Goal: Task Accomplishment & Management: Manage account settings

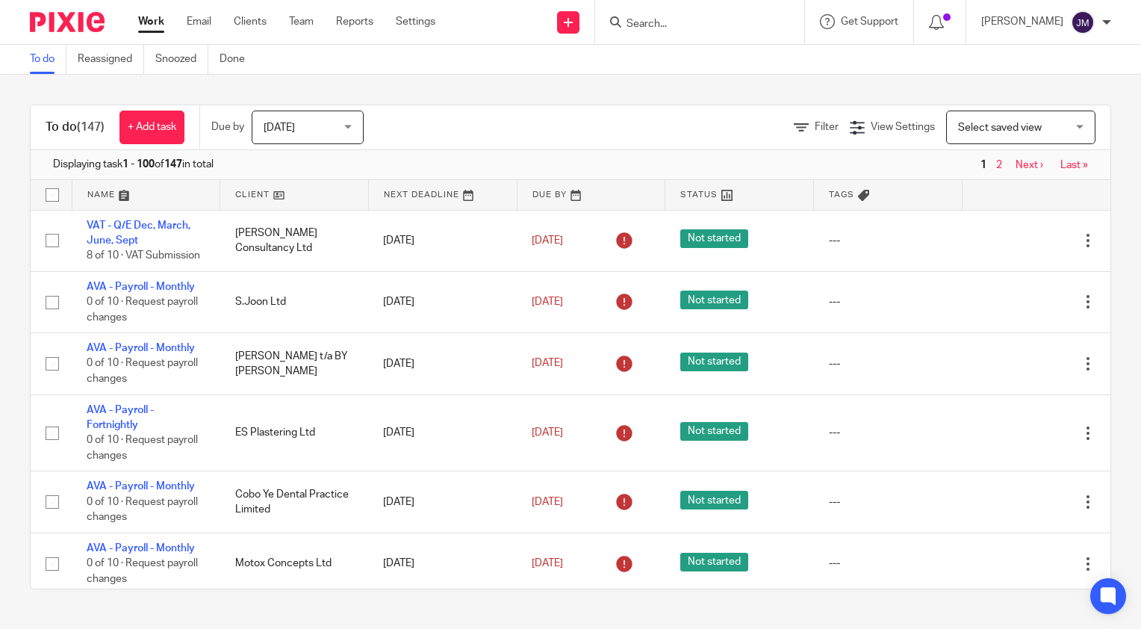
click at [710, 24] on input "Search" at bounding box center [692, 24] width 134 height 13
type input "woodtek"
click at [724, 82] on div "Woodtek Joinery Ltd Ben Kettlewood < ben@ woodtek joinery.co.uk >" at bounding box center [740, 64] width 260 height 58
click at [726, 64] on link at bounding box center [740, 64] width 236 height 34
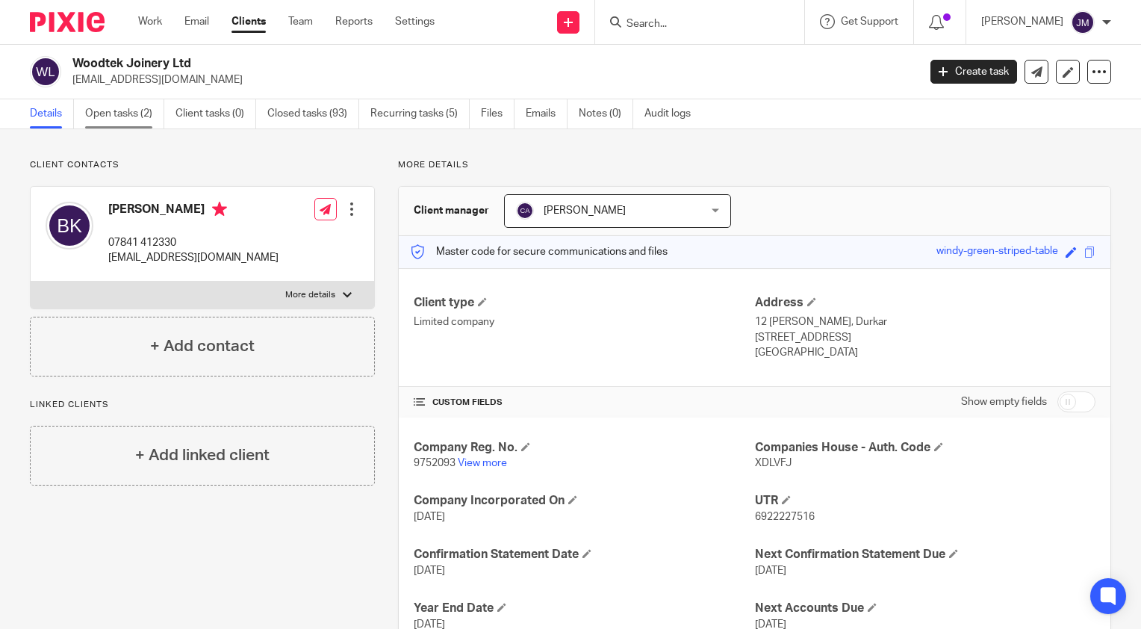
click at [108, 116] on link "Open tasks (2)" at bounding box center [124, 113] width 79 height 29
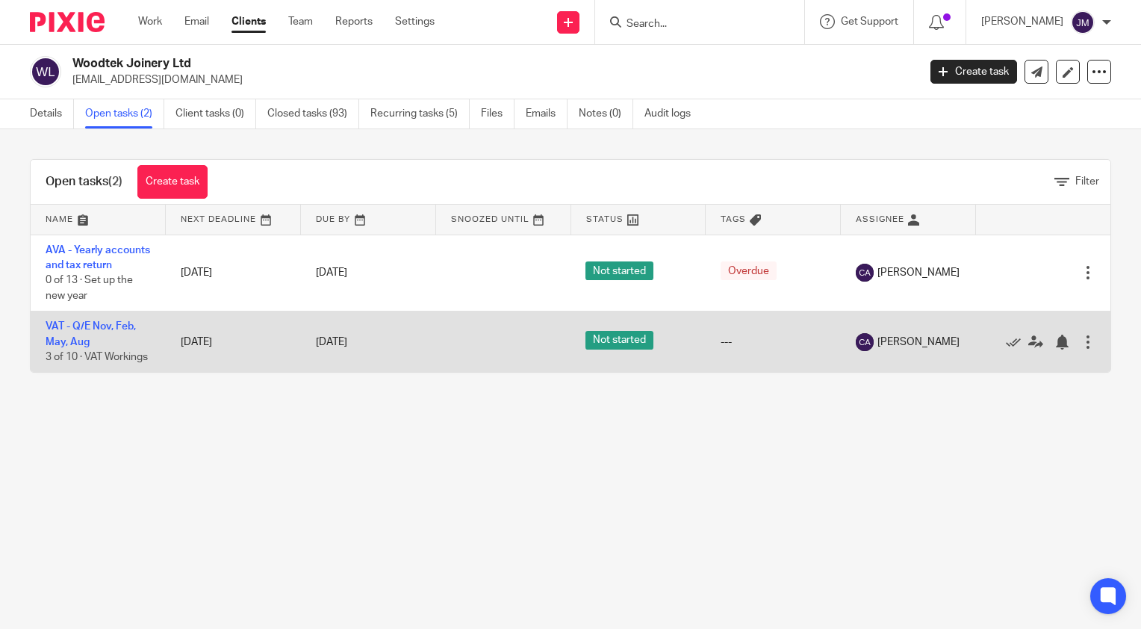
click at [75, 350] on td "VAT - Q/E Nov, Feb, May, [DATE] of 10 · VAT Workings" at bounding box center [98, 341] width 135 height 61
click at [81, 338] on link "VAT - Q/E Nov, Feb, May, Aug" at bounding box center [91, 333] width 90 height 25
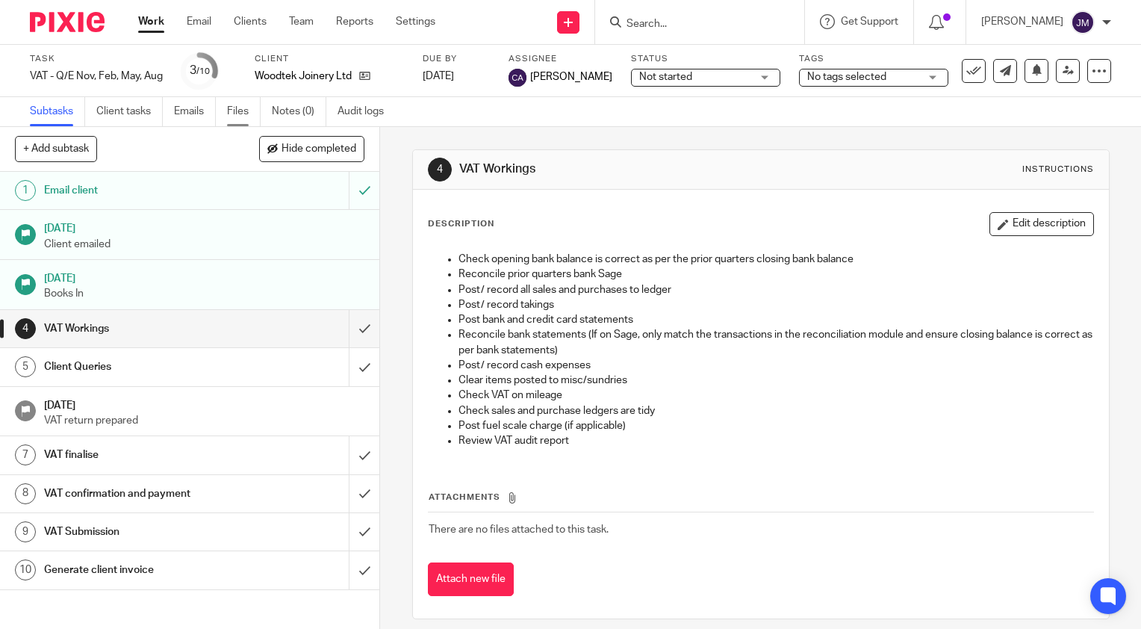
click at [241, 114] on link "Files" at bounding box center [244, 111] width 34 height 29
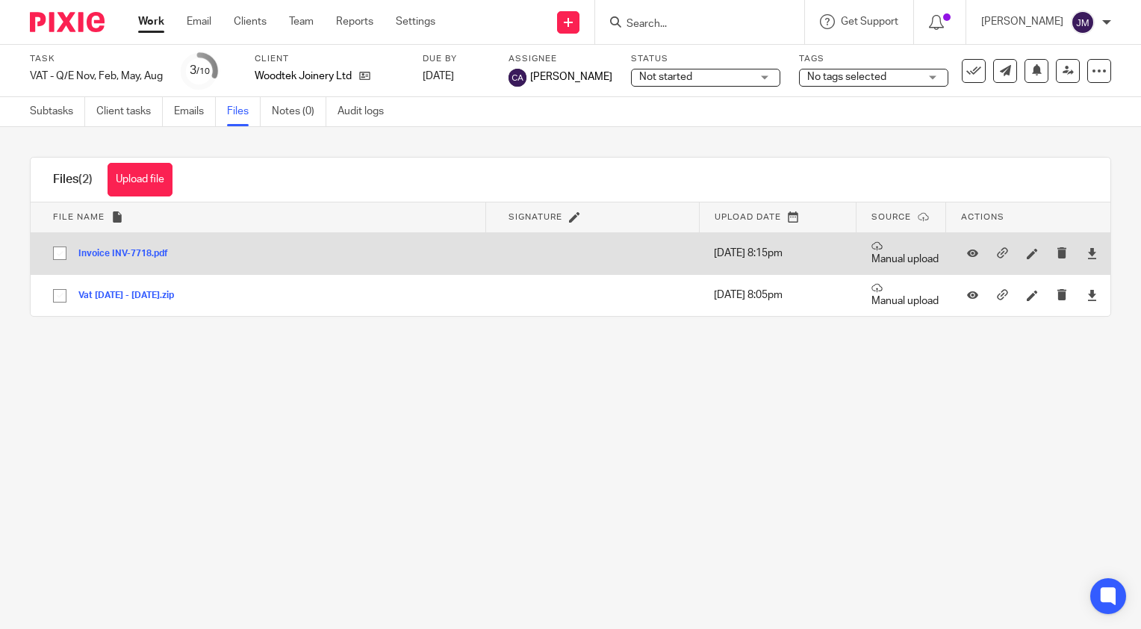
click at [63, 255] on input "checkbox" at bounding box center [60, 253] width 28 height 28
checkbox input "true"
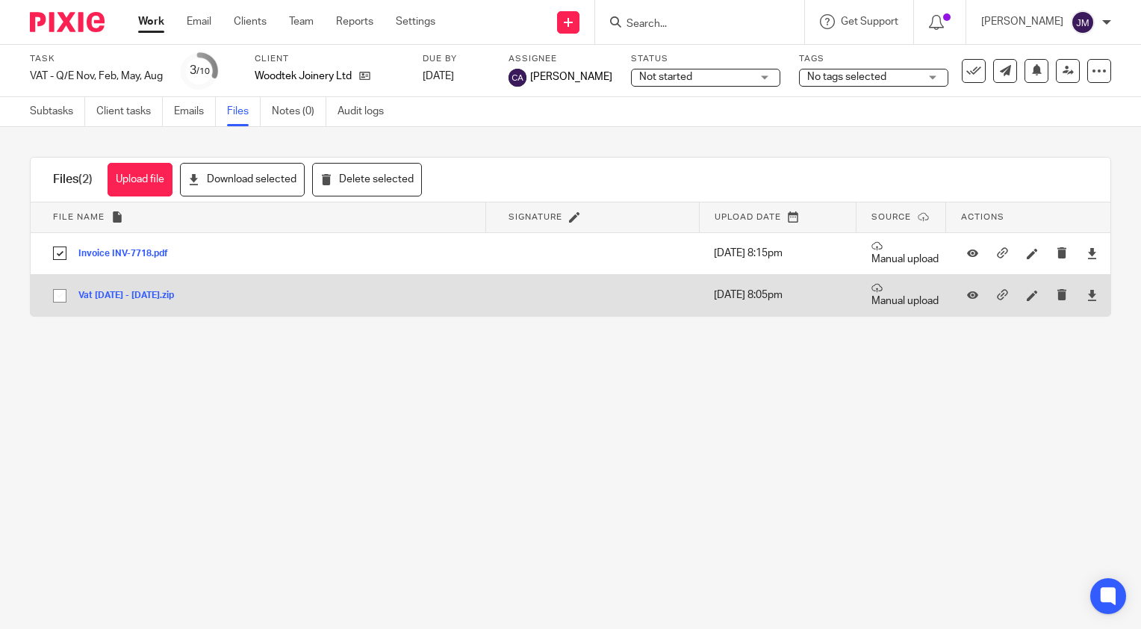
click at [63, 302] on input "checkbox" at bounding box center [60, 296] width 28 height 28
checkbox input "true"
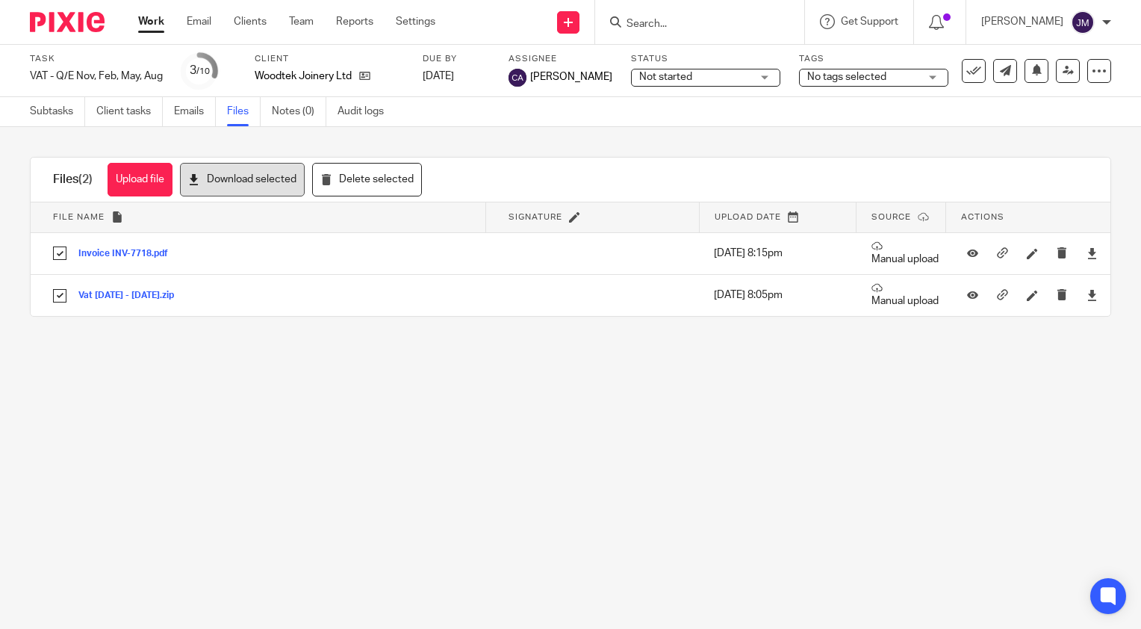
click at [218, 184] on button "Download selected" at bounding box center [242, 180] width 125 height 34
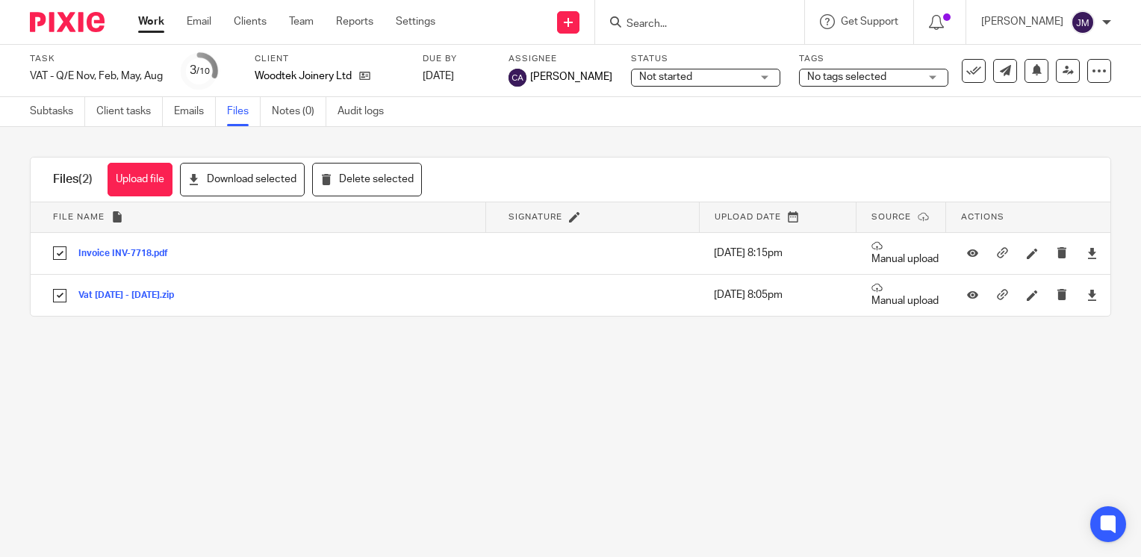
click at [300, 432] on main "Task VAT - Q/E Nov, Feb, May, Aug Save VAT - Q/E Nov, Feb, May, Aug 3 /10 Clien…" at bounding box center [570, 278] width 1141 height 557
click at [756, 31] on div at bounding box center [699, 22] width 209 height 44
click at [751, 21] on input "Search" at bounding box center [692, 24] width 134 height 13
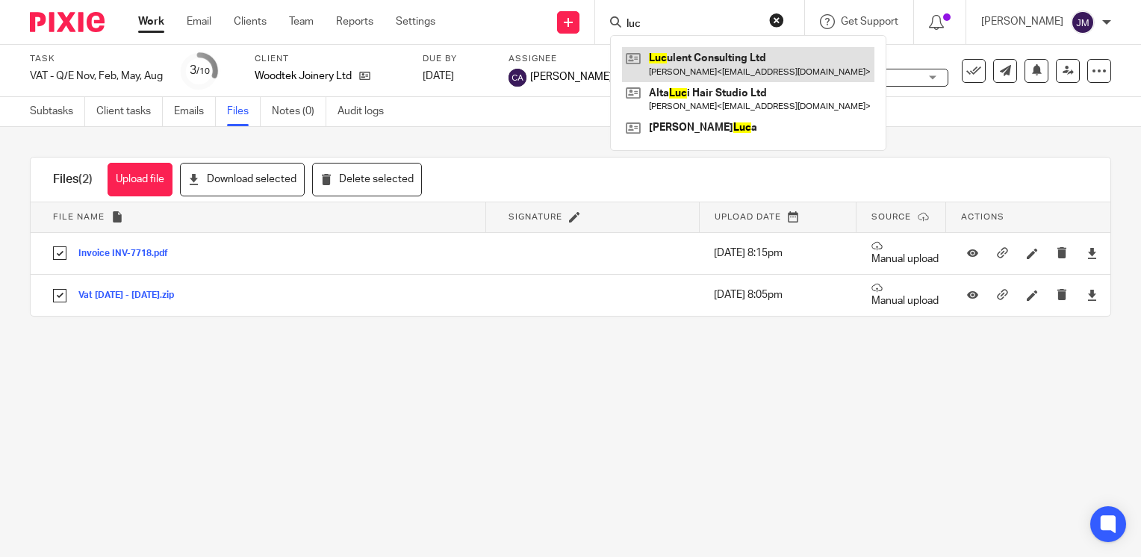
type input "luc"
click at [751, 64] on link at bounding box center [748, 64] width 252 height 34
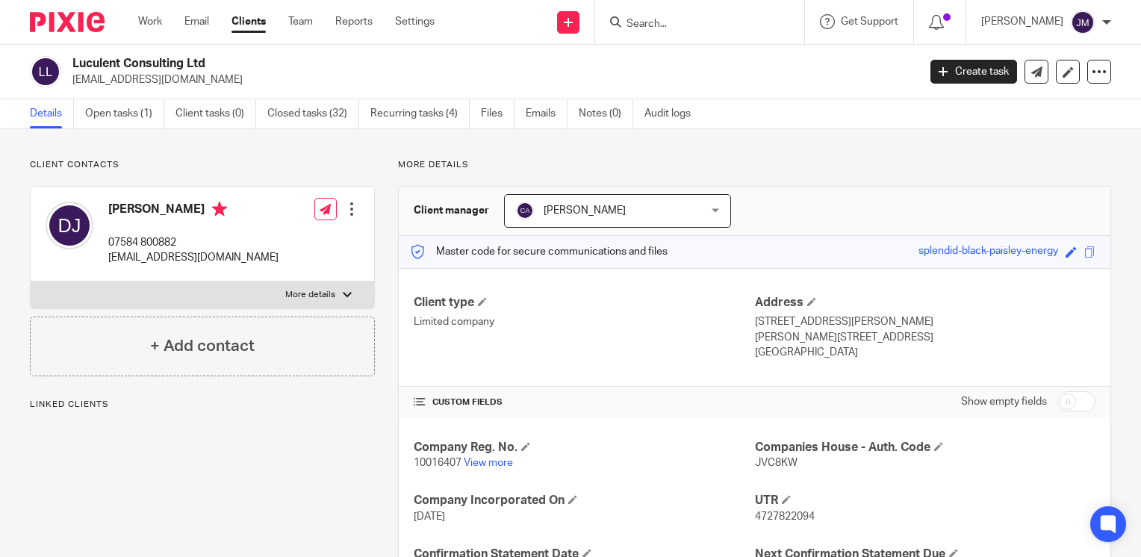
scroll to position [299, 0]
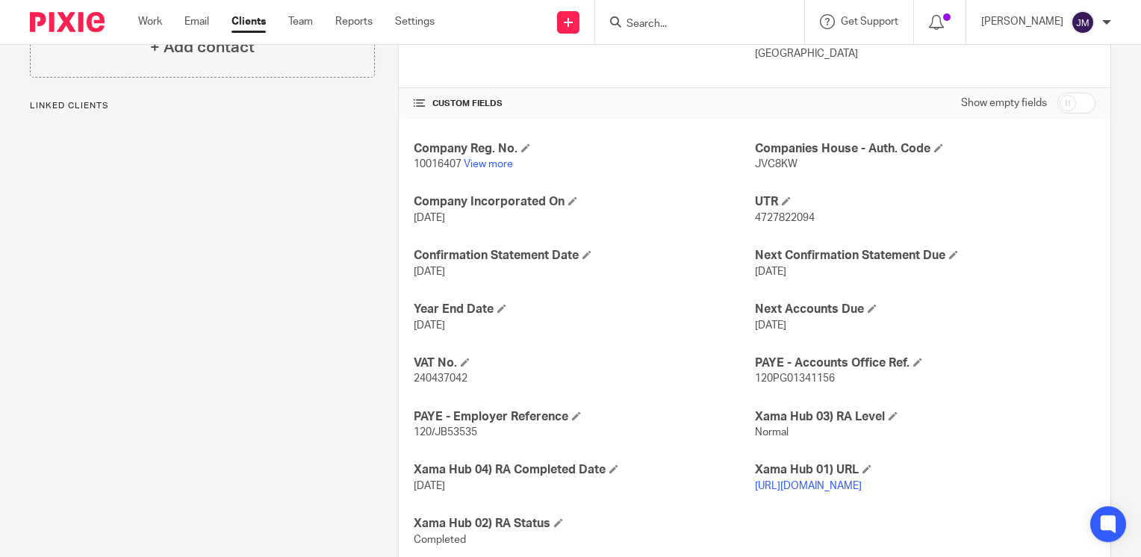
click at [439, 377] on span "240437042" at bounding box center [441, 378] width 54 height 10
copy span "240437042"
click at [435, 376] on span "240437042" at bounding box center [441, 378] width 54 height 10
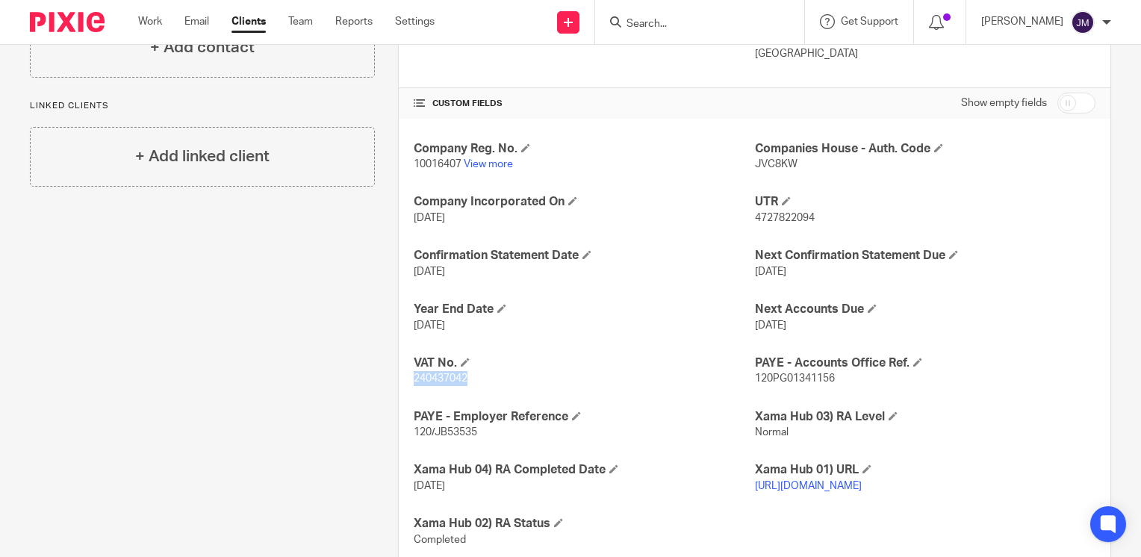
scroll to position [0, 0]
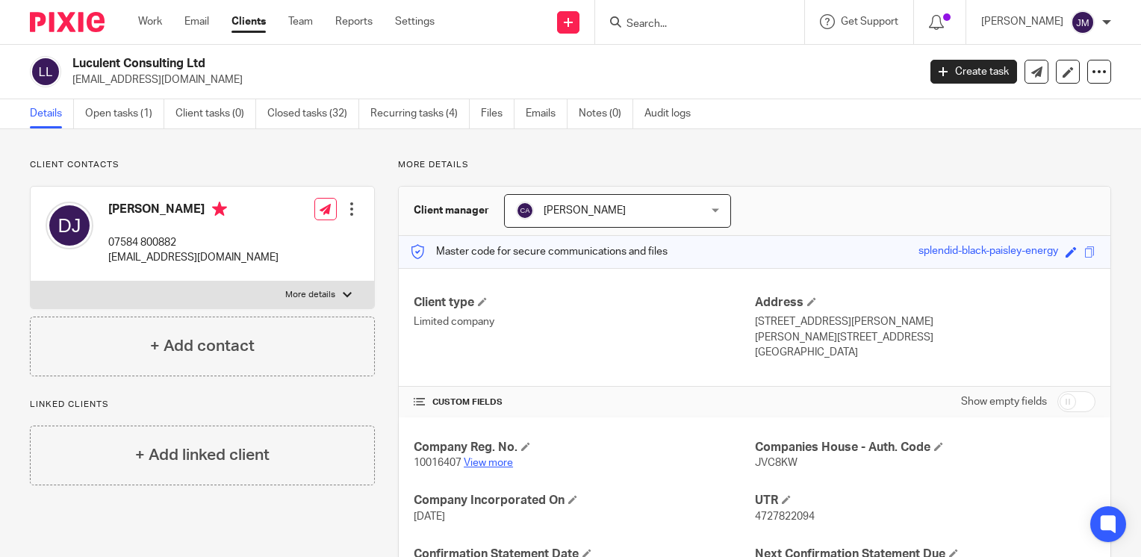
click at [481, 466] on link "View more" at bounding box center [488, 463] width 49 height 10
click at [488, 116] on link "Files" at bounding box center [498, 113] width 34 height 29
click at [120, 120] on link "Open tasks (1)" at bounding box center [124, 113] width 79 height 29
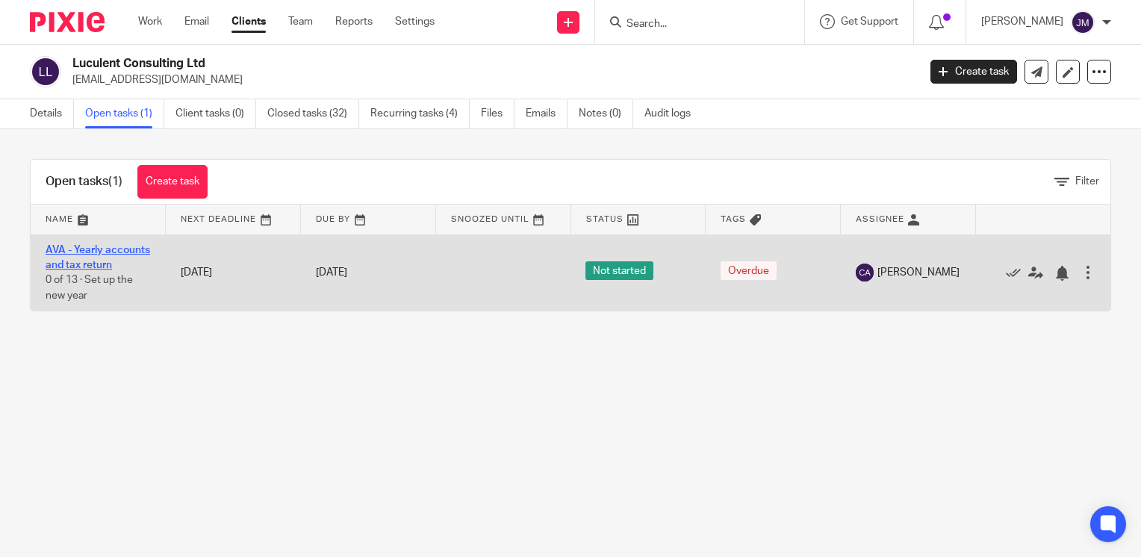
click at [86, 252] on link "AVA - Yearly accounts and tax return" at bounding box center [98, 257] width 105 height 25
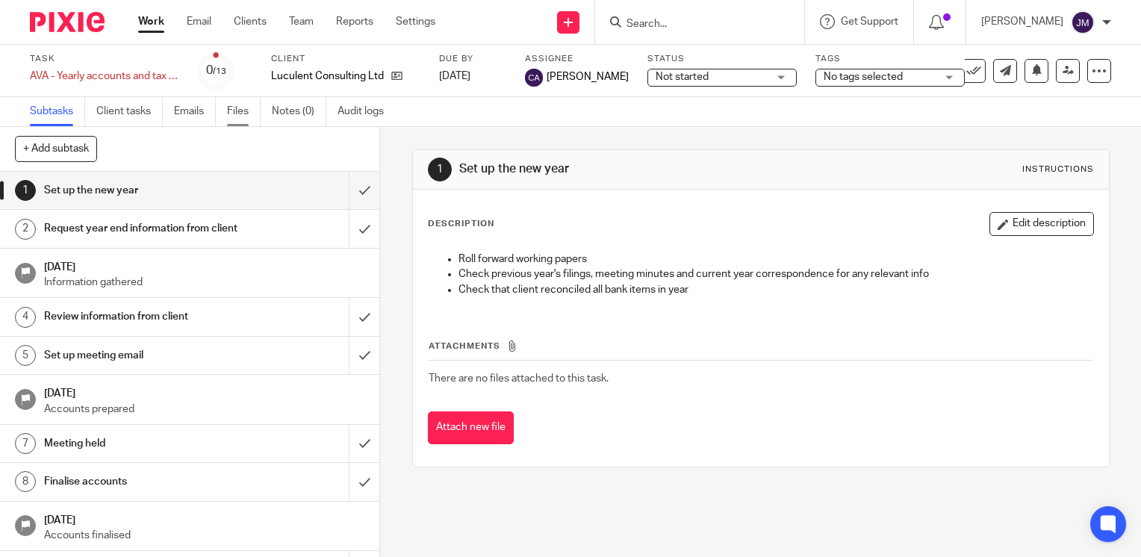
click at [234, 114] on link "Files" at bounding box center [244, 111] width 34 height 29
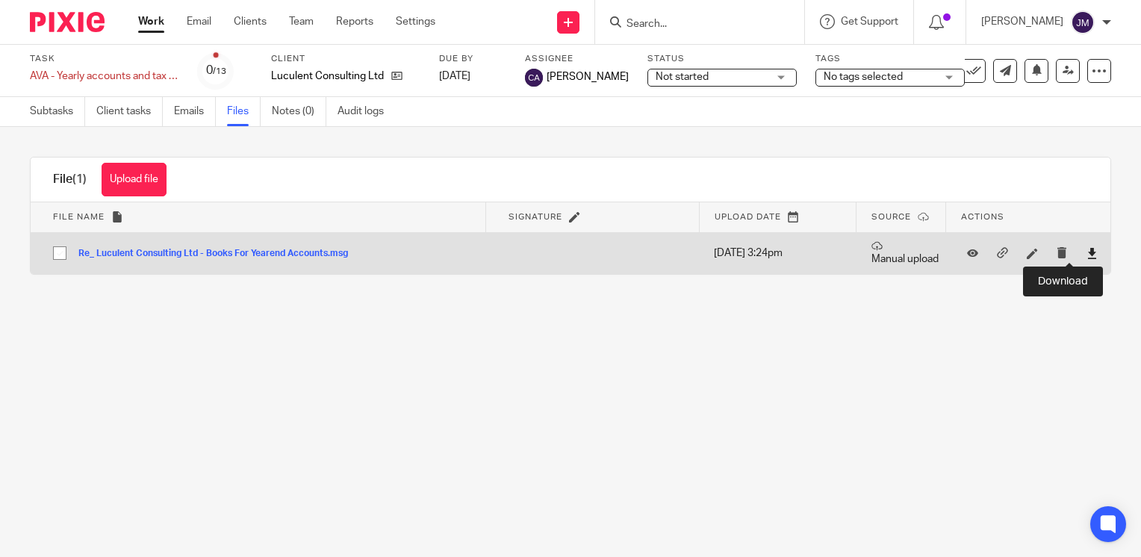
click at [1087, 253] on icon at bounding box center [1092, 253] width 11 height 11
